Goal: Navigation & Orientation: Find specific page/section

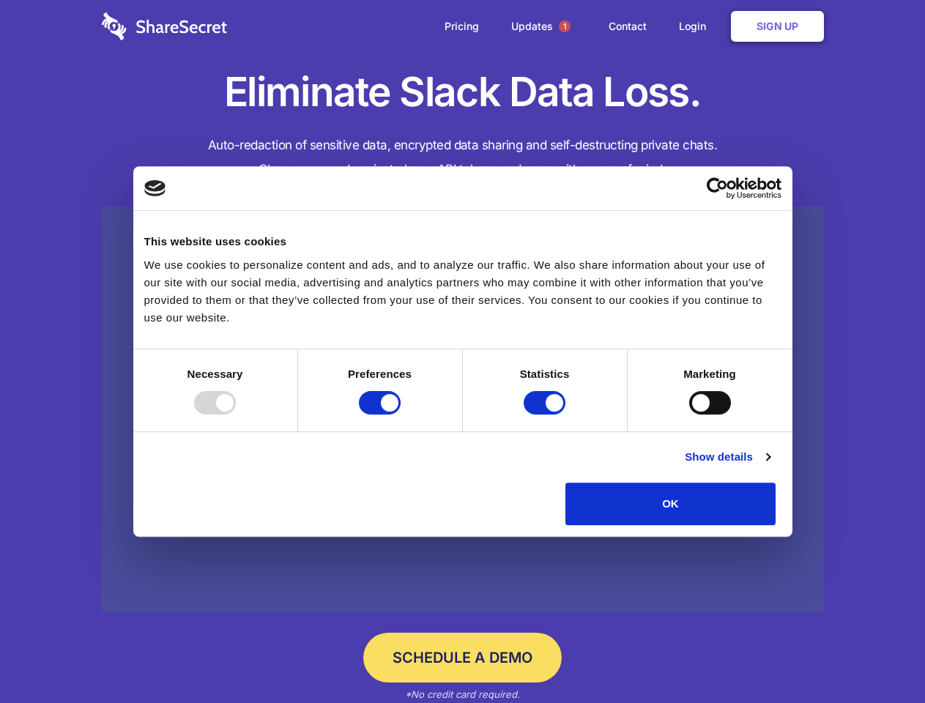
click at [236, 414] on div at bounding box center [215, 402] width 42 height 23
click at [400, 414] on input "Preferences" at bounding box center [380, 402] width 42 height 23
checkbox input "false"
click at [546, 414] on input "Statistics" at bounding box center [544, 402] width 42 height 23
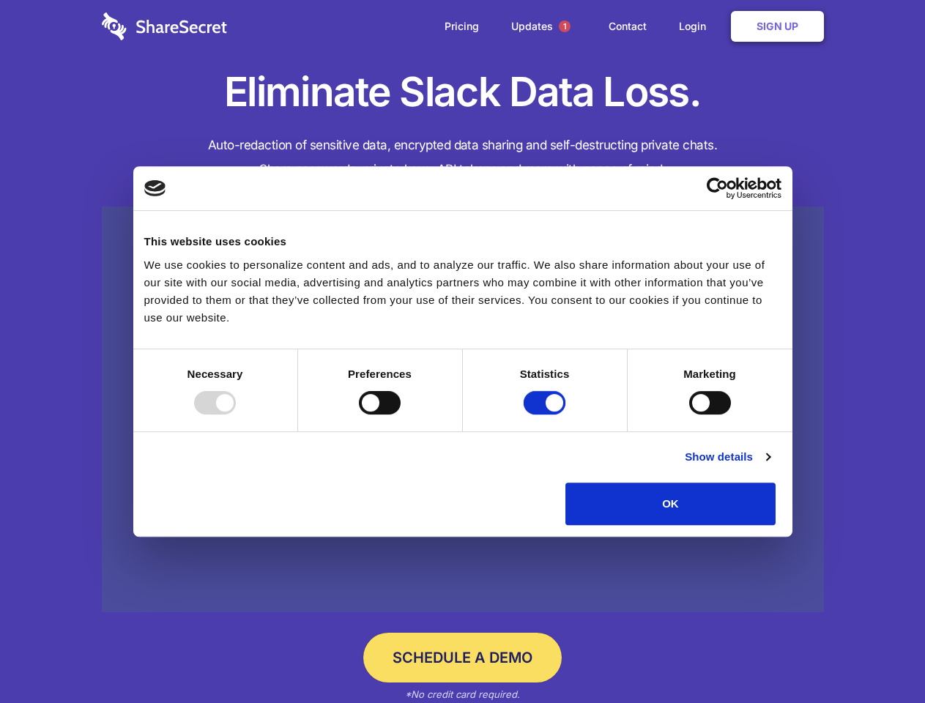
checkbox input "false"
click at [689, 414] on input "Marketing" at bounding box center [710, 402] width 42 height 23
checkbox input "true"
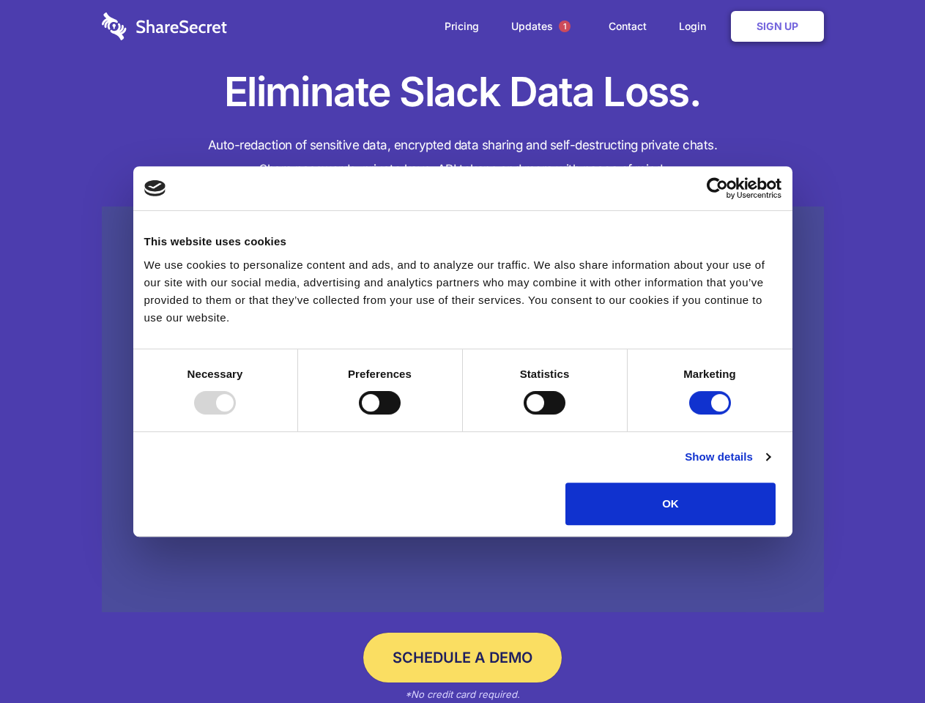
click at [769, 466] on link "Show details" at bounding box center [726, 457] width 85 height 18
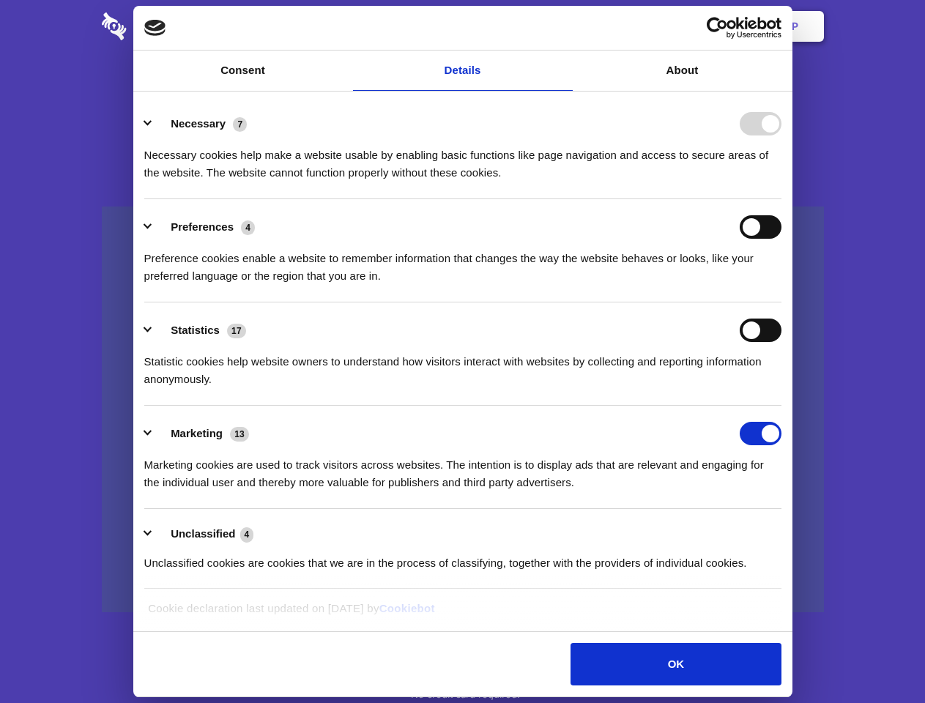
click at [781, 199] on li "Necessary 7 Necessary cookies help make a website usable by enabling basic func…" at bounding box center [462, 147] width 637 height 103
click at [564, 26] on span "1" at bounding box center [565, 26] width 12 height 12
